Goal: Navigation & Orientation: Find specific page/section

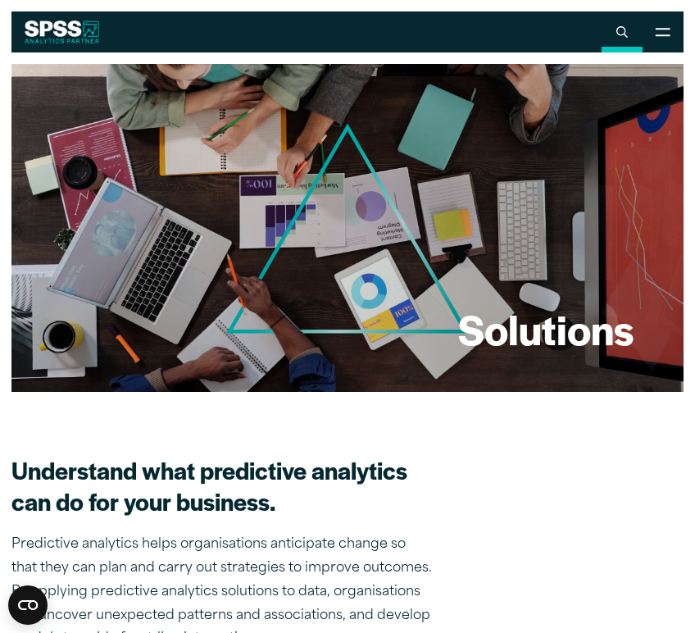
click at [622, 30] on icon at bounding box center [622, 32] width 11 height 12
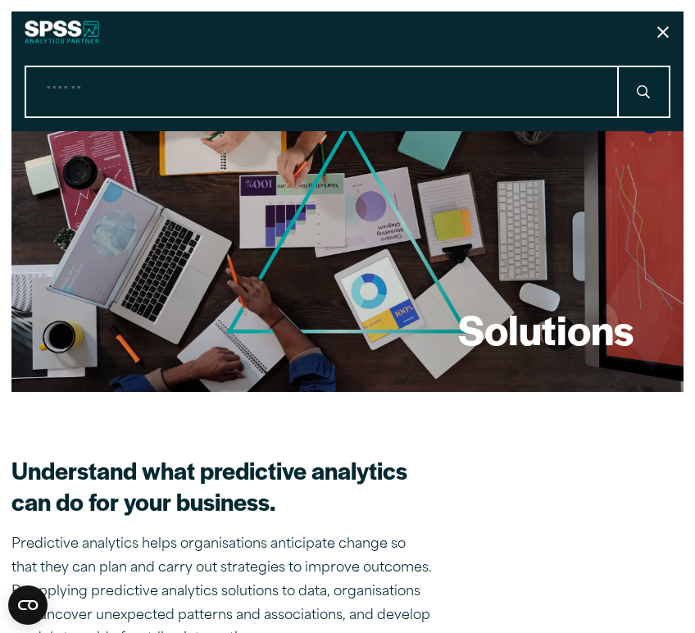
click at [661, 34] on icon at bounding box center [663, 32] width 11 height 12
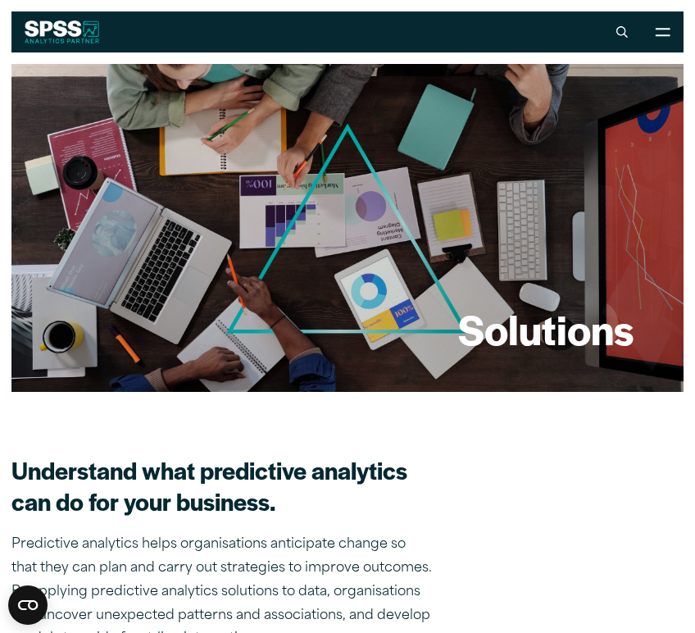
click at [661, 34] on icon at bounding box center [663, 32] width 15 height 8
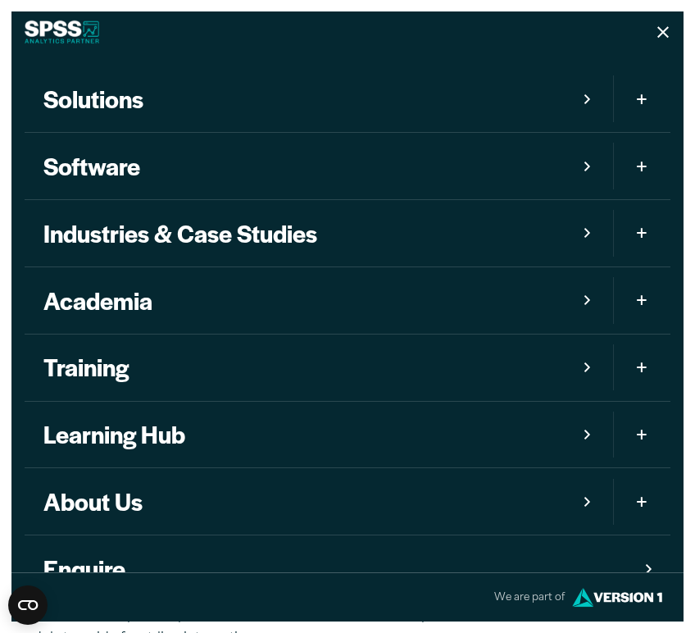
click at [103, 162] on link "Software" at bounding box center [319, 166] width 589 height 66
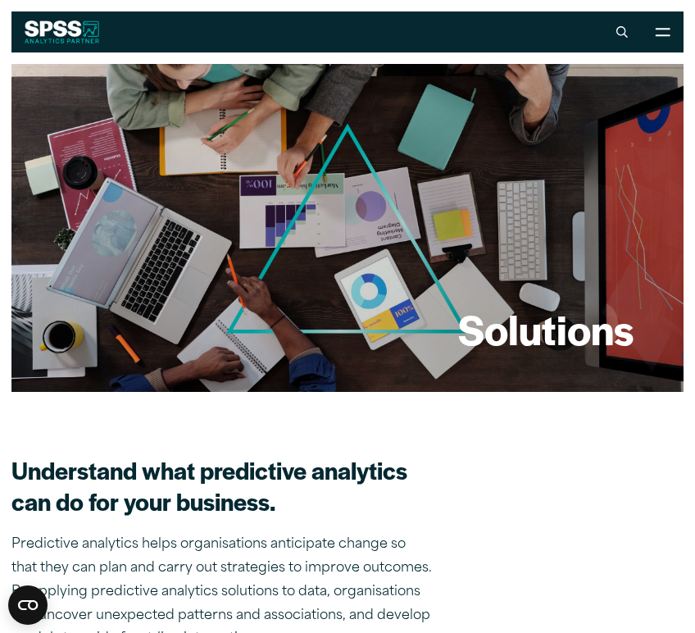
click at [71, 28] on img at bounding box center [62, 31] width 75 height 23
